Goal: Information Seeking & Learning: Check status

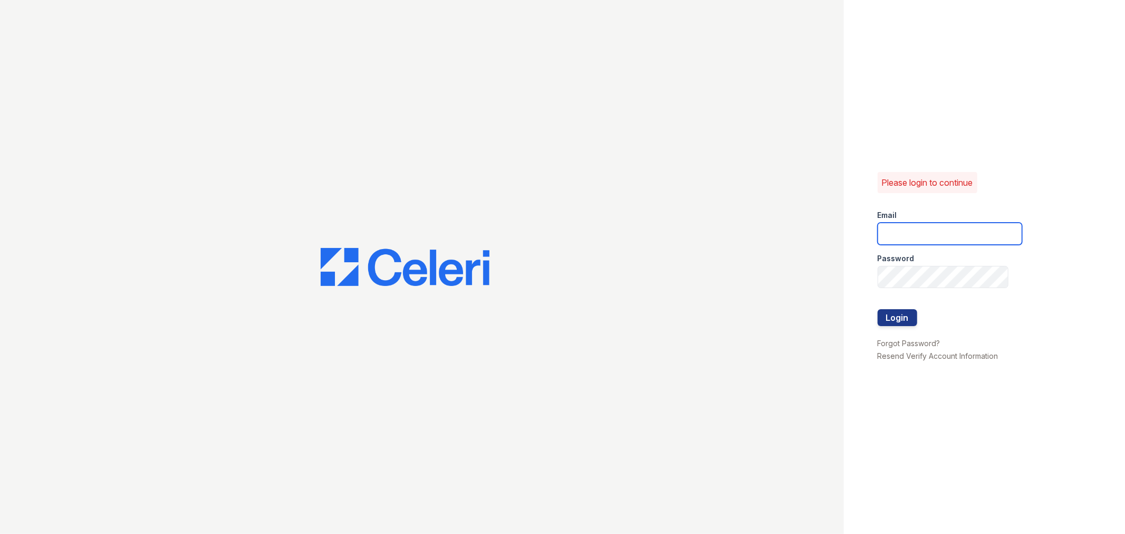
click at [946, 239] on input "email" at bounding box center [949, 233] width 144 height 22
type input "[EMAIL_ADDRESS][DOMAIN_NAME]"
click at [897, 316] on button "Login" at bounding box center [897, 317] width 40 height 17
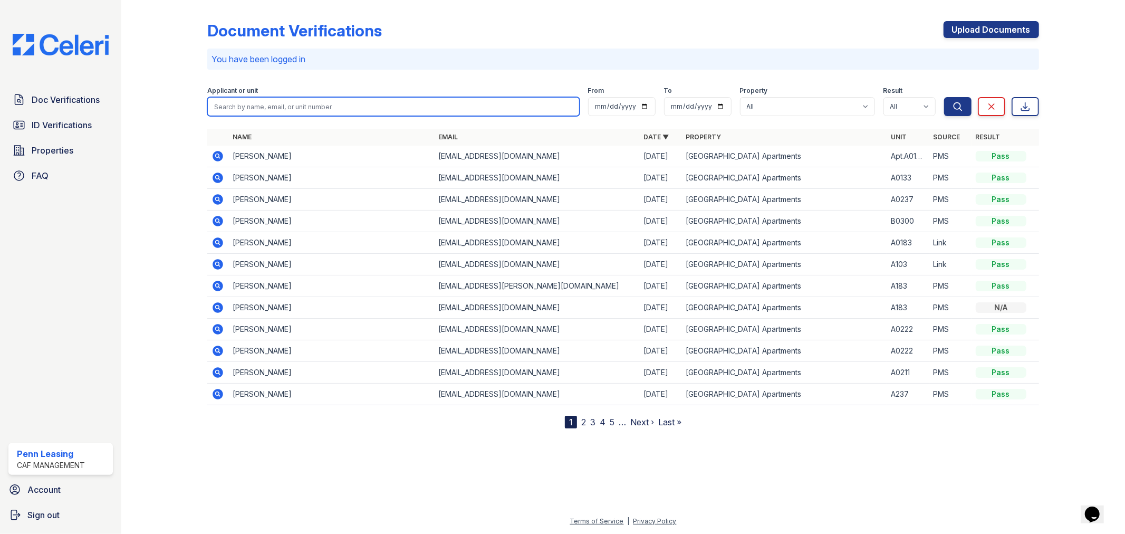
click at [246, 103] on input "search" at bounding box center [393, 106] width 372 height 19
type input "[PERSON_NAME]"
click at [944, 97] on button "Search" at bounding box center [957, 106] width 27 height 19
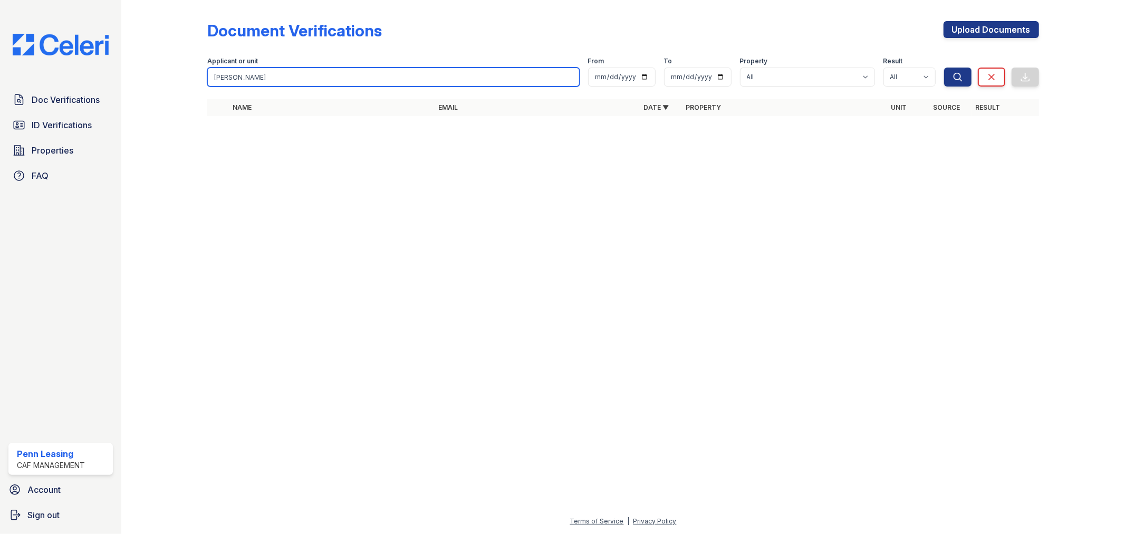
click at [254, 82] on input "[PERSON_NAME]" at bounding box center [393, 76] width 372 height 19
type input "s"
type input "Carvelle"
click at [944, 67] on button "Search" at bounding box center [957, 76] width 27 height 19
click at [257, 81] on input "Carvelle" at bounding box center [393, 76] width 372 height 19
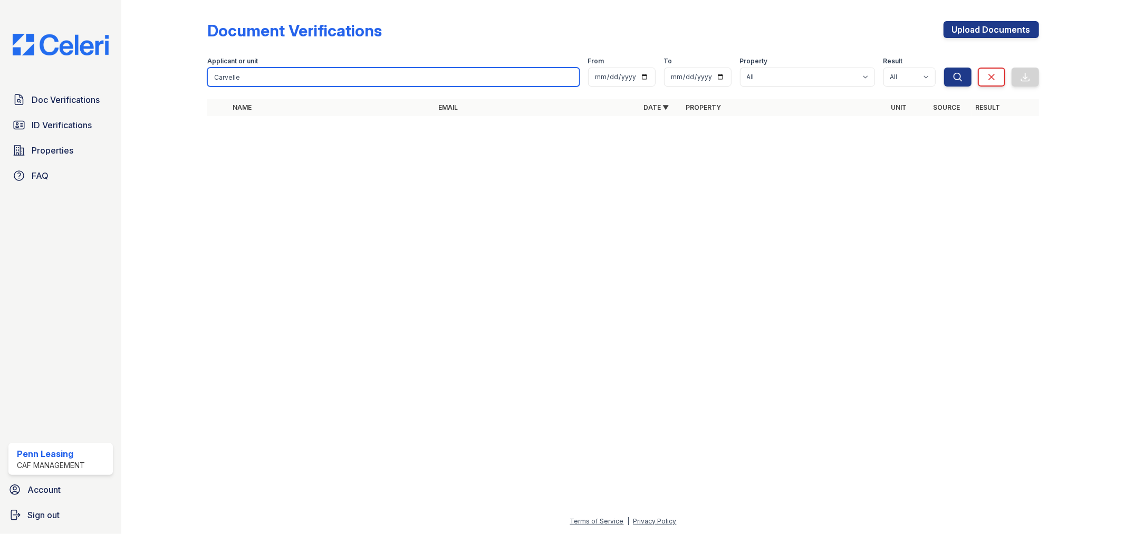
click at [944, 67] on button "Search" at bounding box center [957, 76] width 27 height 19
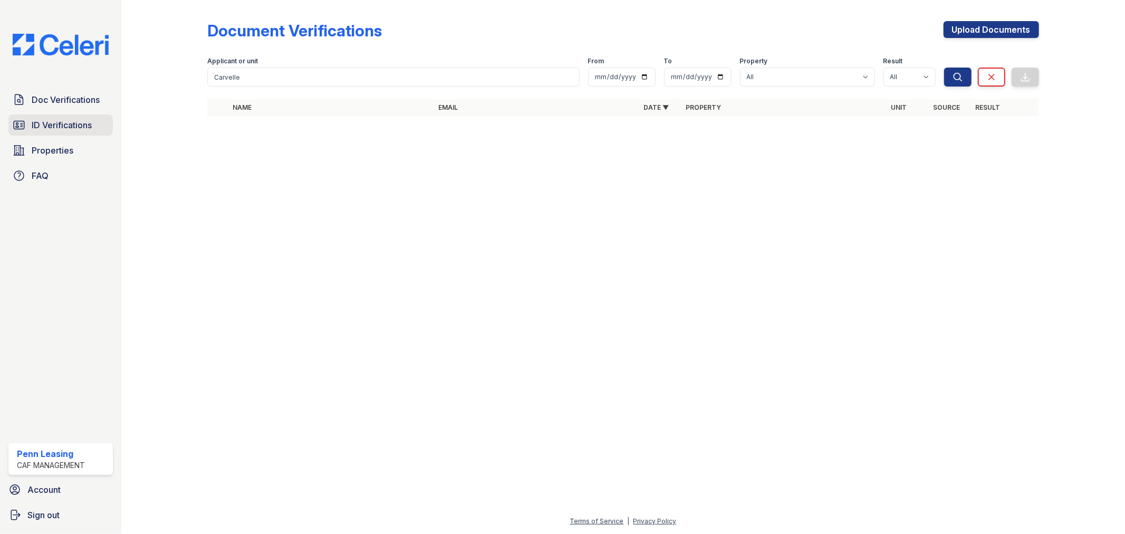
click at [56, 124] on span "ID Verifications" at bounding box center [62, 125] width 60 height 13
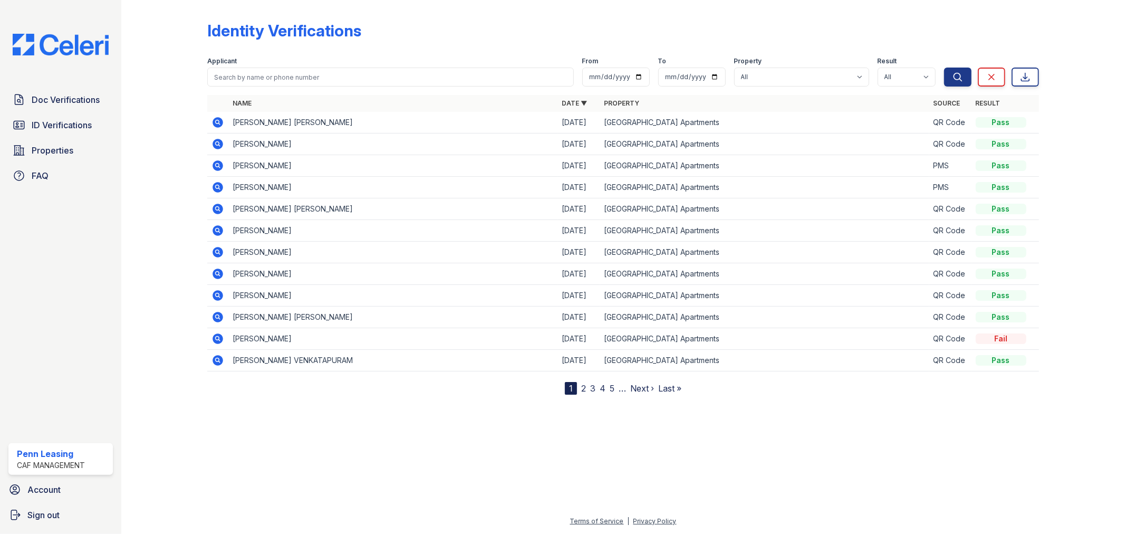
click at [584, 387] on link "2" at bounding box center [583, 388] width 5 height 11
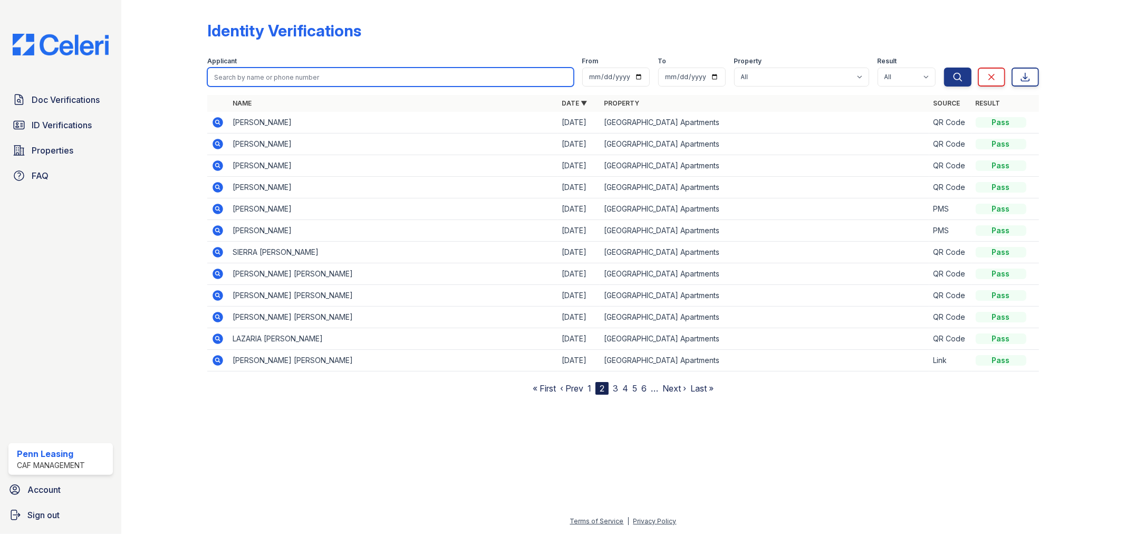
click at [299, 73] on input "search" at bounding box center [390, 76] width 366 height 19
type input "m"
type input "[PERSON_NAME]"
click at [944, 67] on button "Search" at bounding box center [957, 76] width 27 height 19
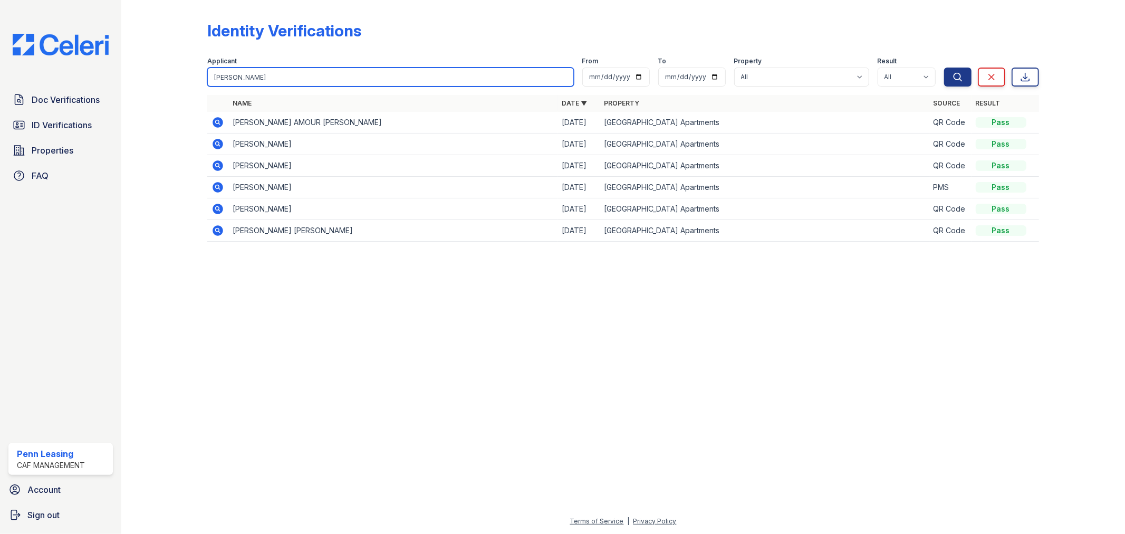
click at [269, 74] on input "[PERSON_NAME]" at bounding box center [390, 76] width 366 height 19
type input "s"
type input "carvelle"
click at [944, 67] on button "Search" at bounding box center [957, 76] width 27 height 19
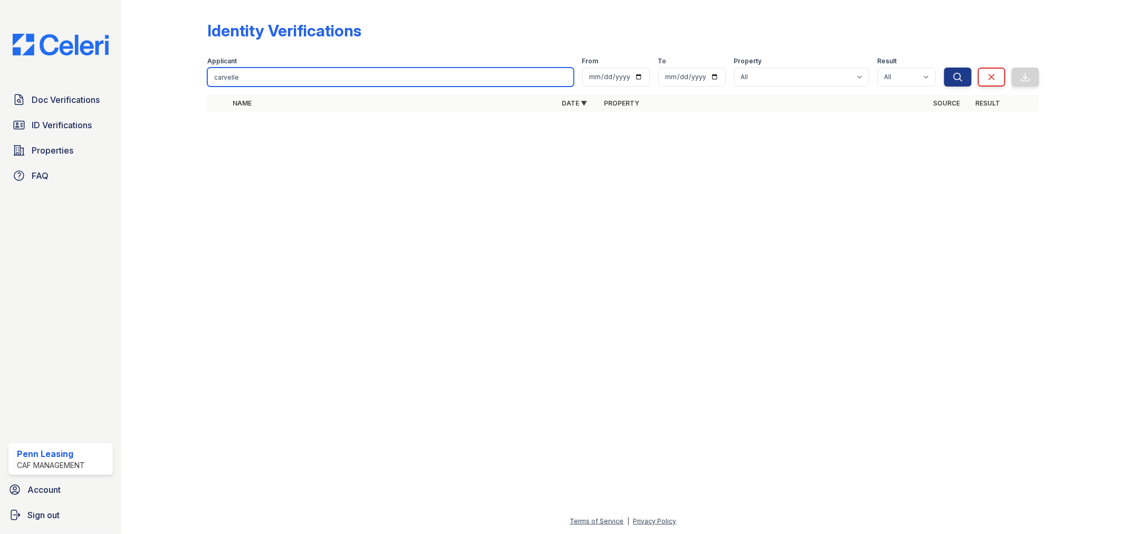
click at [266, 73] on input "carvelle" at bounding box center [390, 76] width 366 height 19
type input "c"
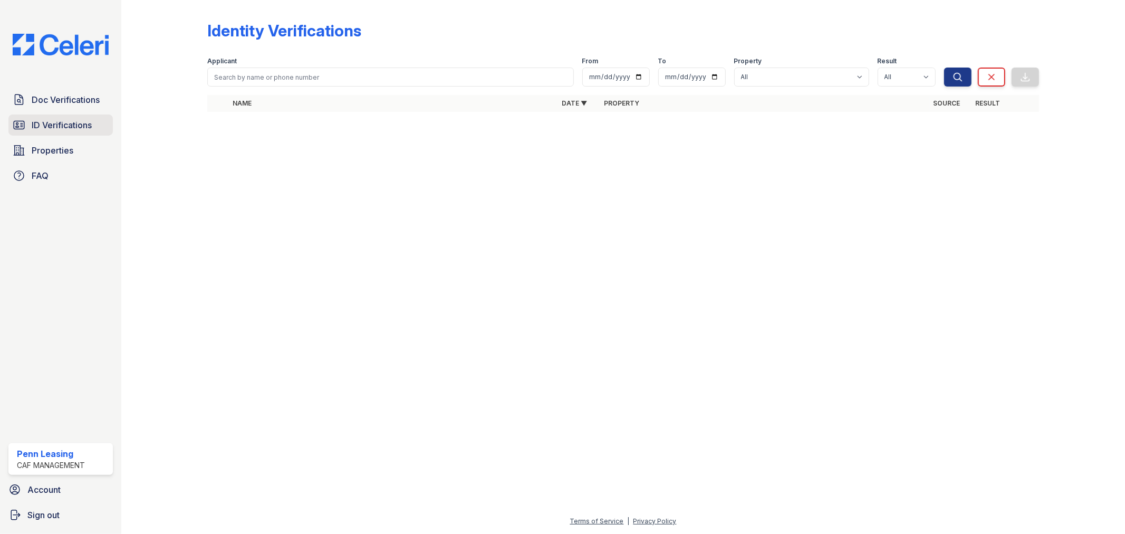
click at [72, 120] on span "ID Verifications" at bounding box center [62, 125] width 60 height 13
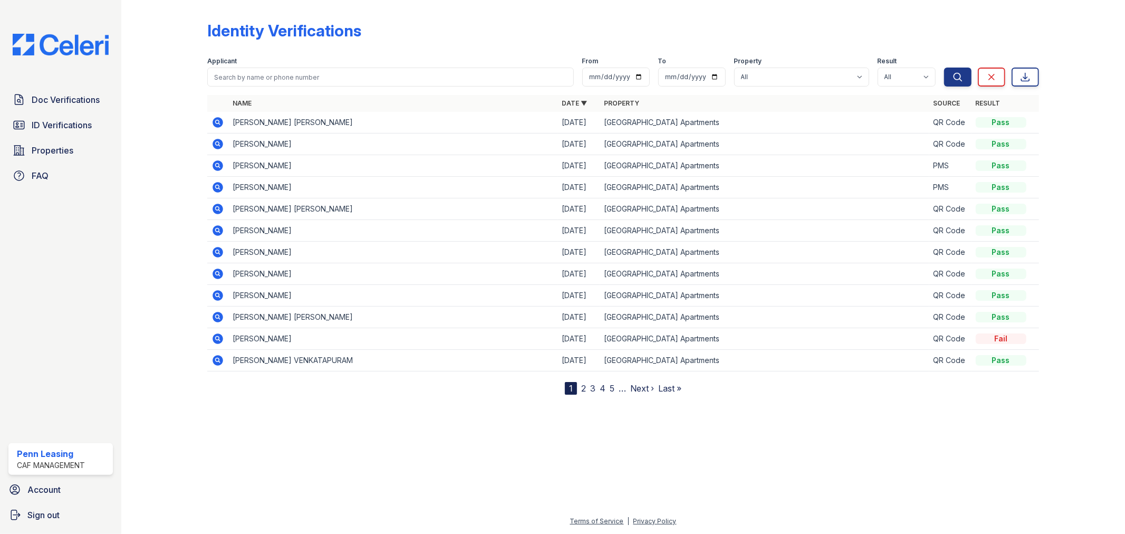
click at [584, 386] on link "2" at bounding box center [583, 388] width 5 height 11
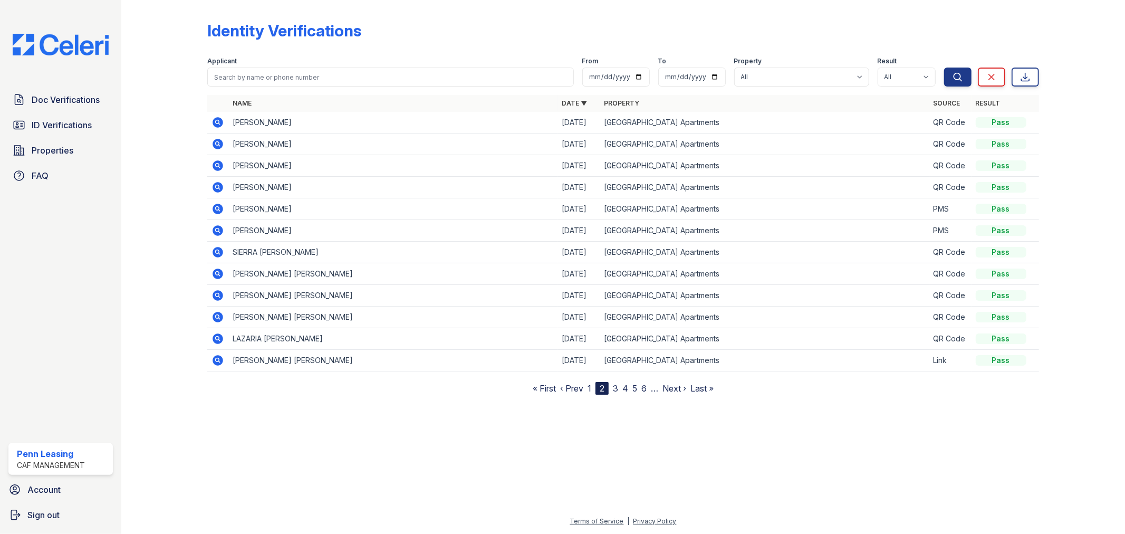
click at [616, 387] on link "3" at bounding box center [615, 388] width 5 height 11
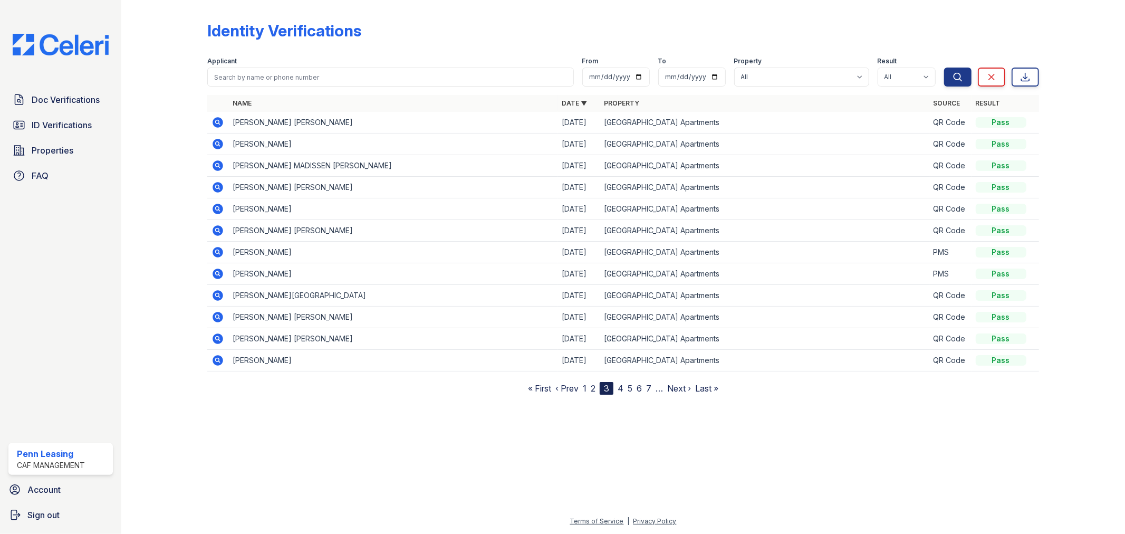
click at [620, 388] on link "4" at bounding box center [620, 388] width 6 height 11
